Goal: Information Seeking & Learning: Learn about a topic

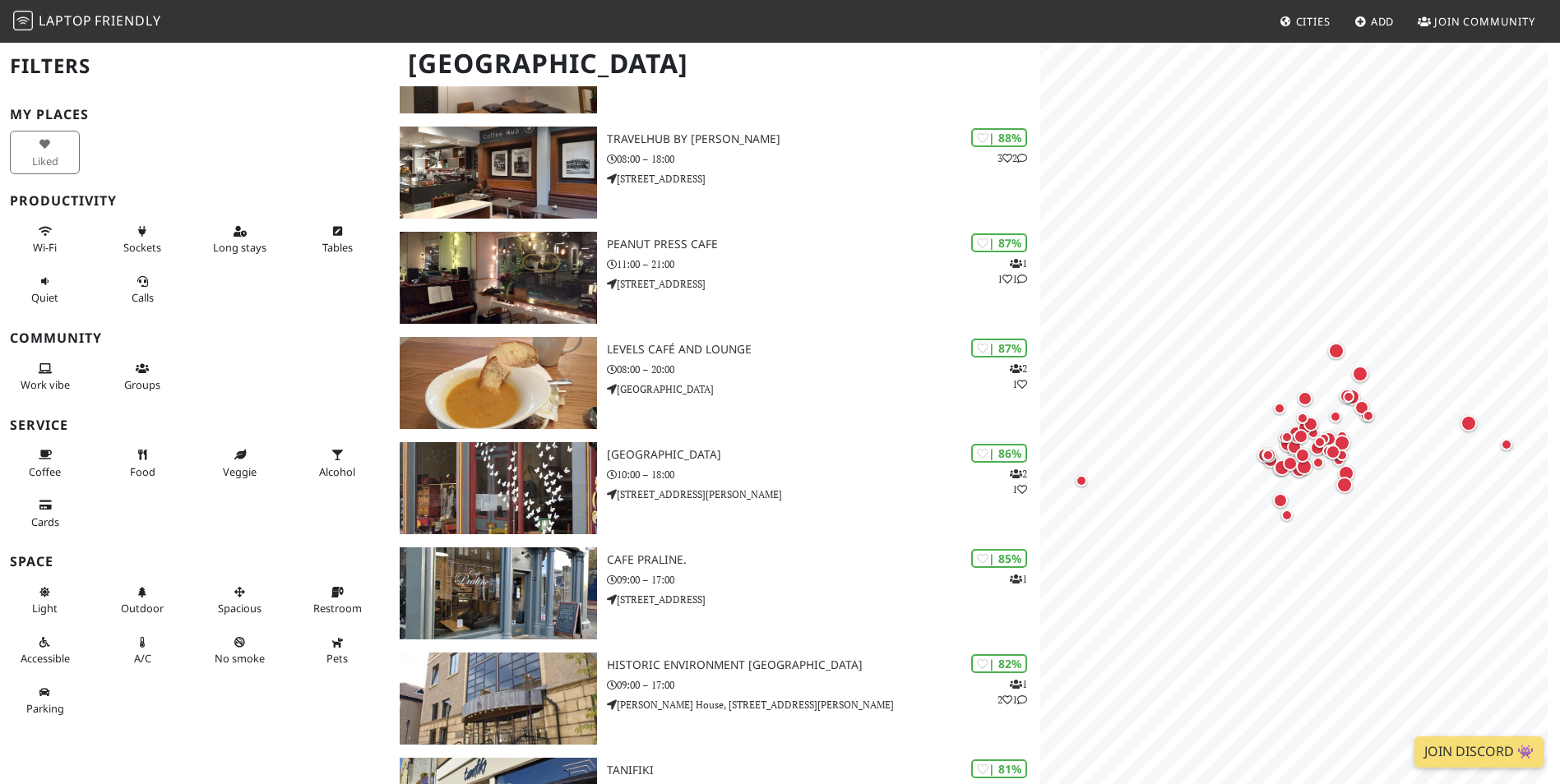
scroll to position [411, 0]
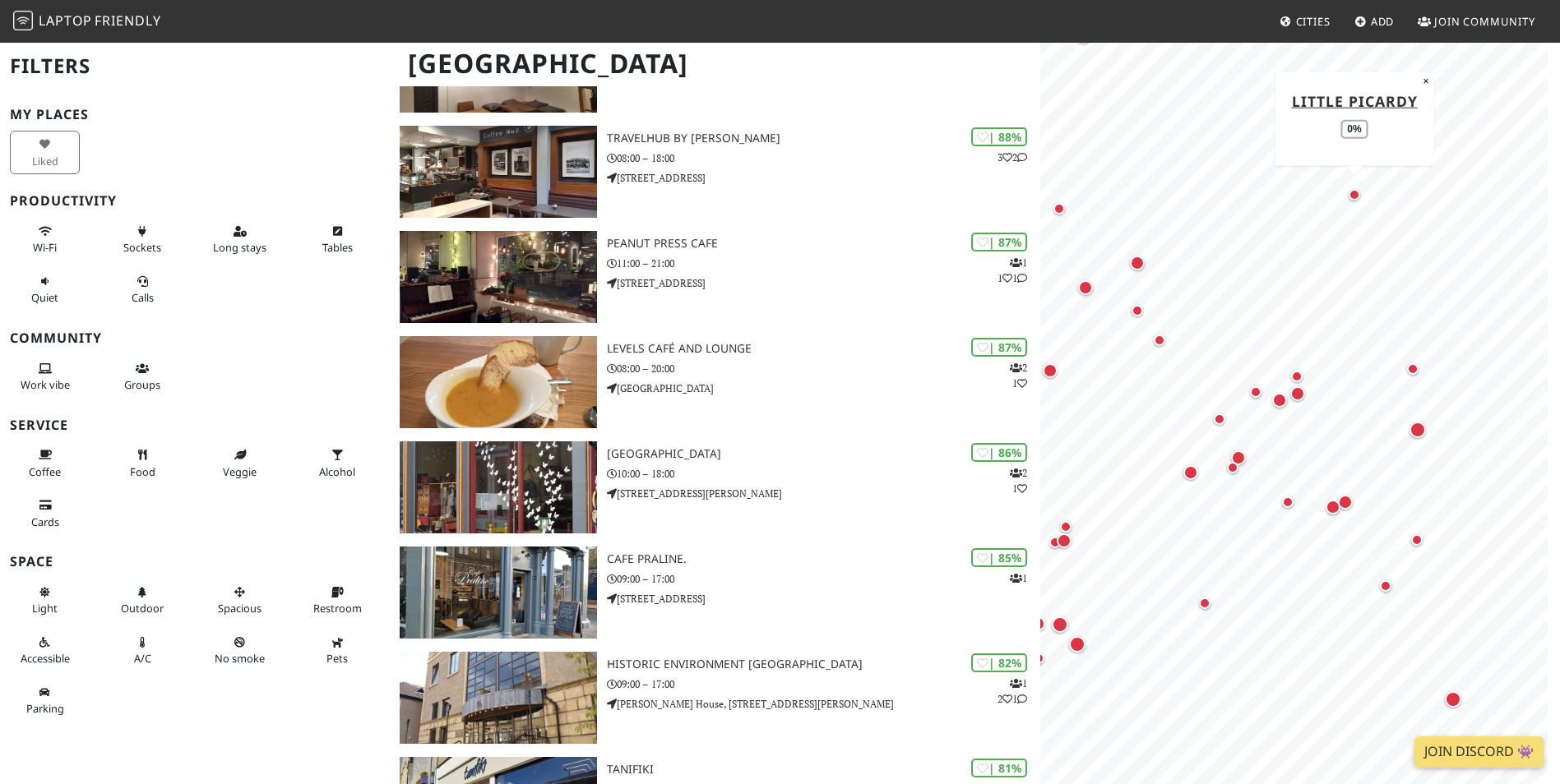
click at [1354, 196] on div "Map marker" at bounding box center [1354, 195] width 12 height 12
